Goal: Information Seeking & Learning: Find specific fact

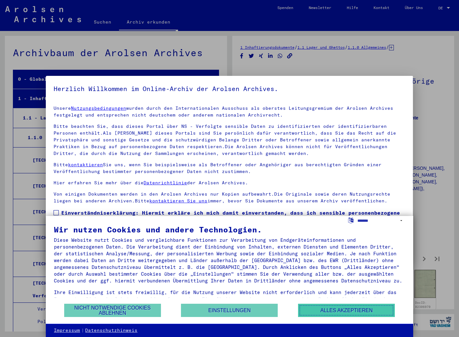
click at [332, 310] on button "Alles akzeptieren" at bounding box center [346, 310] width 97 height 13
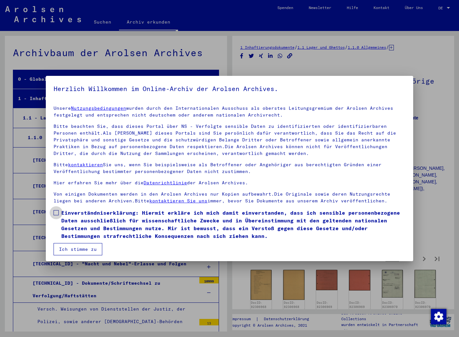
drag, startPoint x: 56, startPoint y: 212, endPoint x: 59, endPoint y: 225, distance: 12.6
click at [56, 212] on span at bounding box center [56, 212] width 5 height 5
click at [83, 251] on button "Ich stimme zu" at bounding box center [78, 249] width 49 height 12
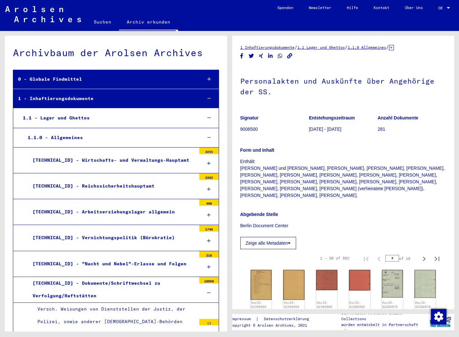
click at [104, 22] on link "Suchen" at bounding box center [102, 21] width 33 height 15
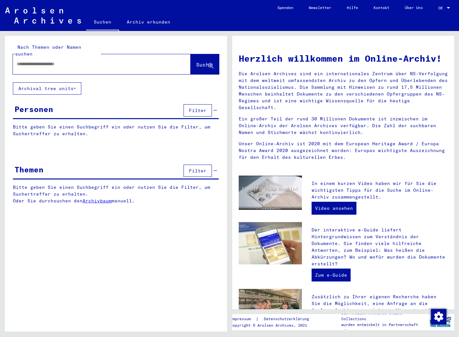
click at [75, 61] on input "text" at bounding box center [94, 64] width 155 height 7
type input "**********"
click at [196, 61] on span "Suche" at bounding box center [204, 64] width 16 height 6
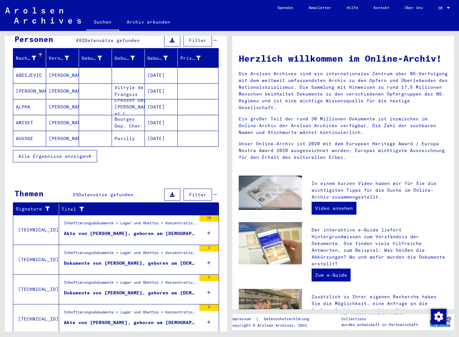
scroll to position [72, 0]
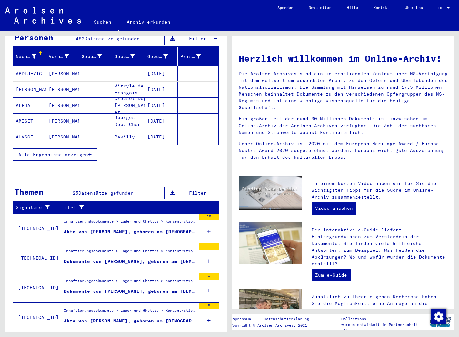
click at [70, 152] on span "Alle Ergebnisse anzeigen" at bounding box center [53, 155] width 70 height 6
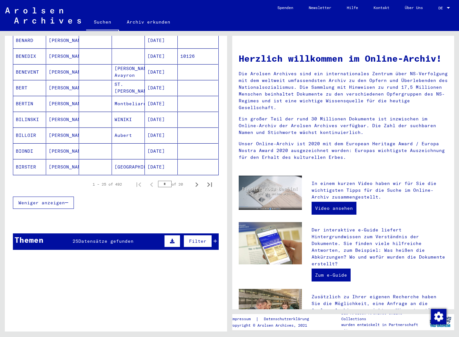
scroll to position [366, 0]
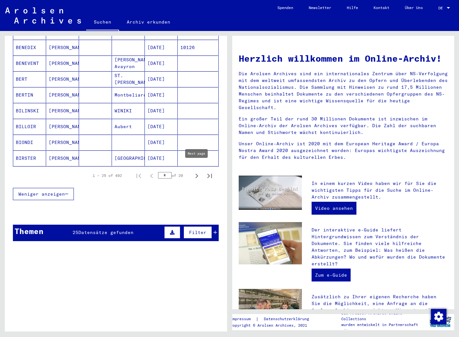
click at [196, 171] on icon "Next page" at bounding box center [196, 175] width 9 height 9
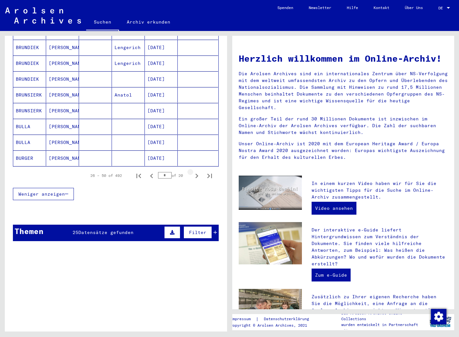
click at [196, 171] on icon "Next page" at bounding box center [196, 175] width 9 height 9
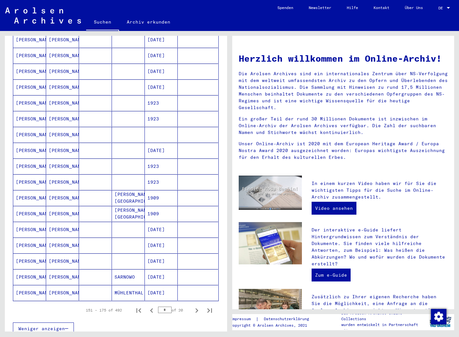
scroll to position [280, 0]
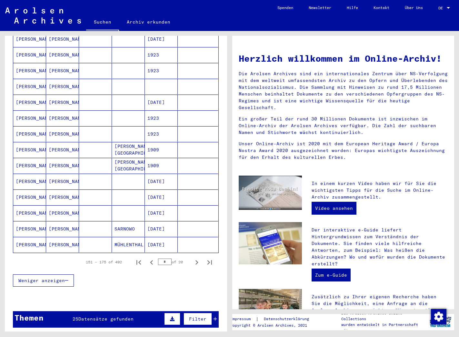
click at [27, 237] on mat-cell "[PERSON_NAME]" at bounding box center [29, 244] width 33 height 15
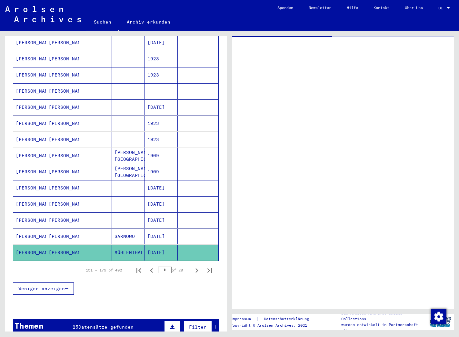
scroll to position [284, 0]
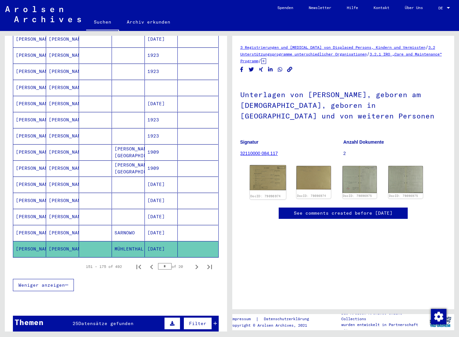
click at [277, 177] on img at bounding box center [268, 177] width 36 height 25
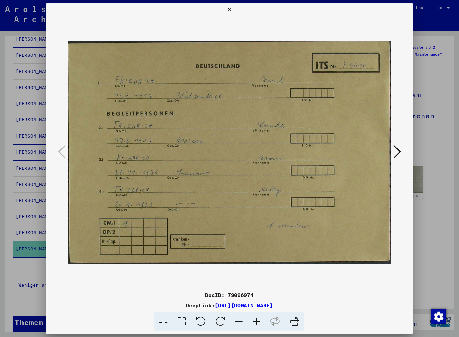
click at [233, 10] on icon at bounding box center [229, 10] width 7 height 8
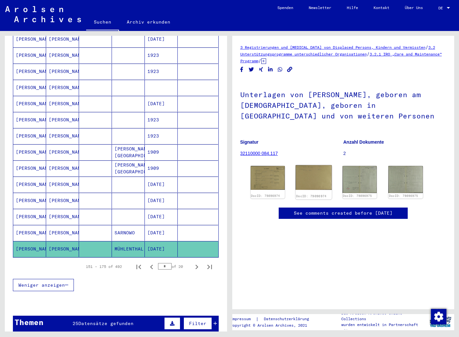
click at [322, 184] on img at bounding box center [314, 177] width 36 height 25
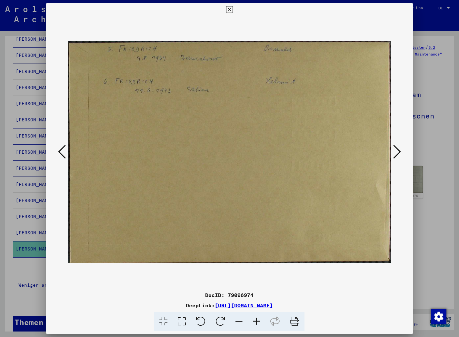
click at [233, 8] on icon at bounding box center [229, 10] width 7 height 8
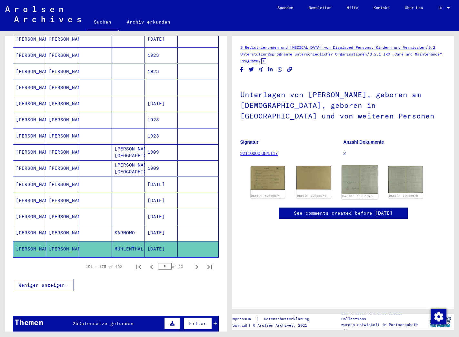
click at [362, 177] on img at bounding box center [360, 179] width 36 height 28
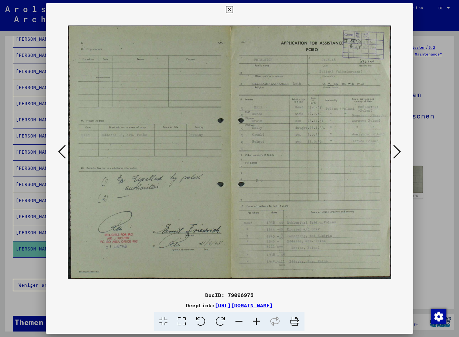
click at [233, 9] on icon at bounding box center [229, 10] width 7 height 8
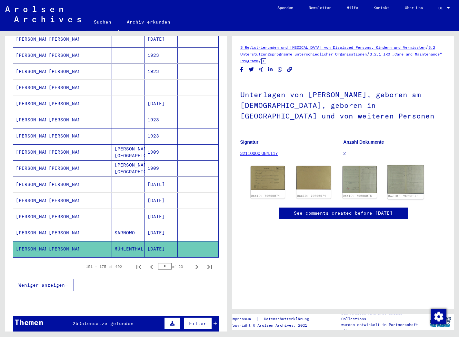
click at [408, 176] on img at bounding box center [406, 179] width 36 height 28
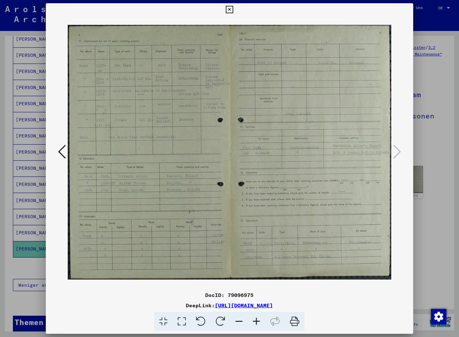
click at [233, 9] on icon at bounding box center [229, 10] width 7 height 8
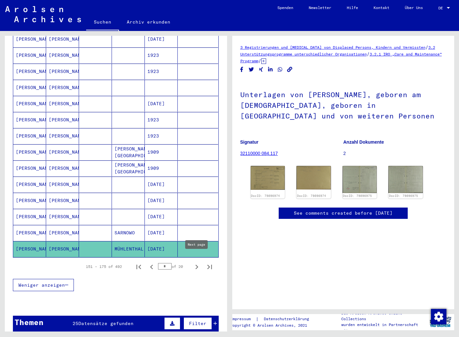
click at [194, 262] on icon "Next page" at bounding box center [196, 266] width 9 height 9
type input "*"
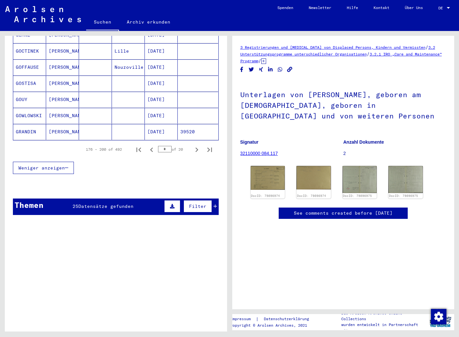
scroll to position [452, 0]
